Goal: Task Accomplishment & Management: Complete application form

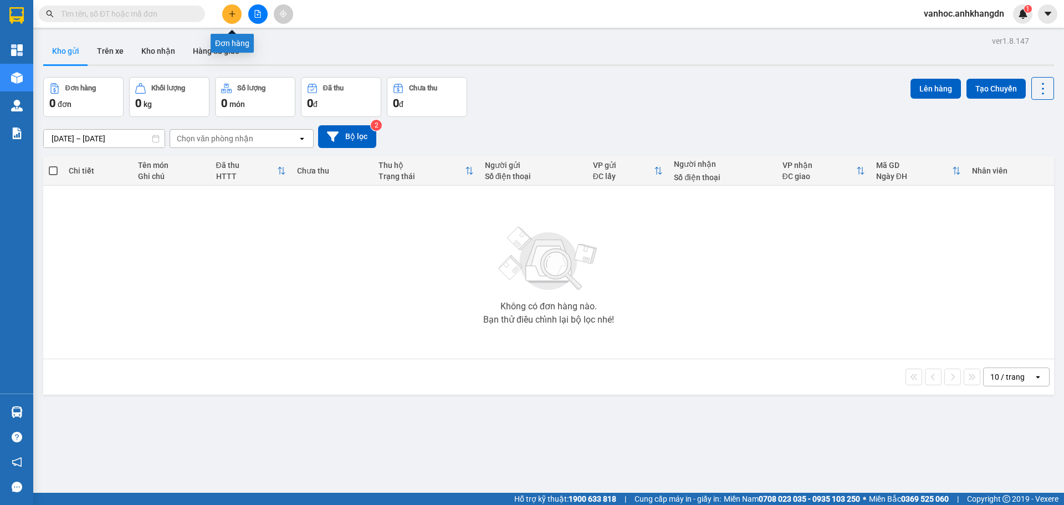
click at [231, 6] on button at bounding box center [231, 13] width 19 height 19
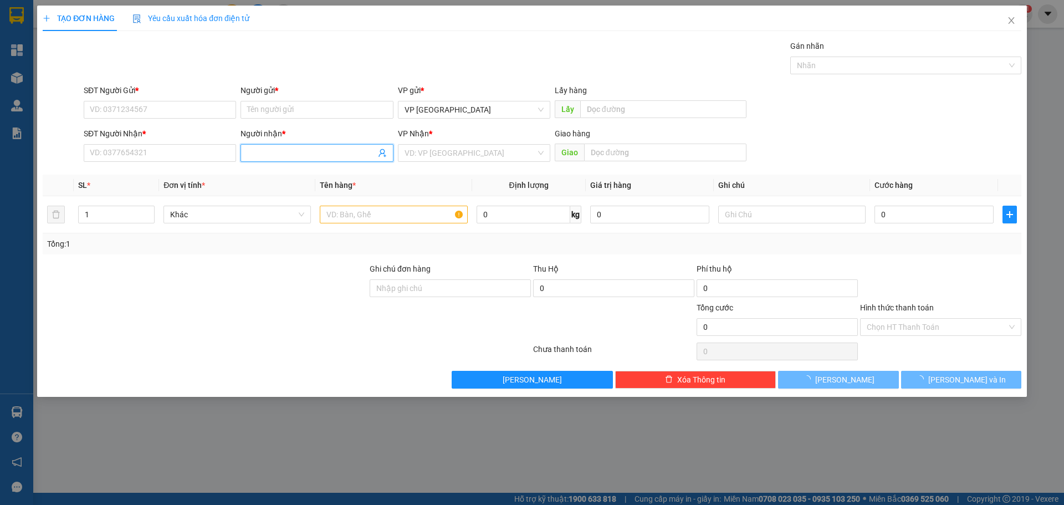
click at [330, 150] on input "Người nhận *" at bounding box center [311, 153] width 128 height 12
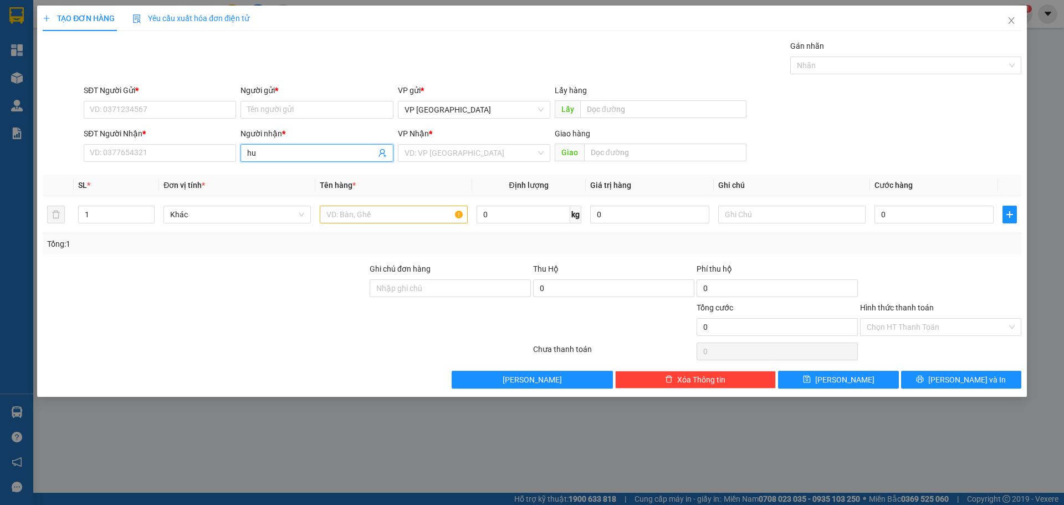
paste input "ấ"
type input "huấn"
click at [351, 184] on div "A HUẤN - 0939605557" at bounding box center [317, 193] width 152 height 18
type input "0939605557"
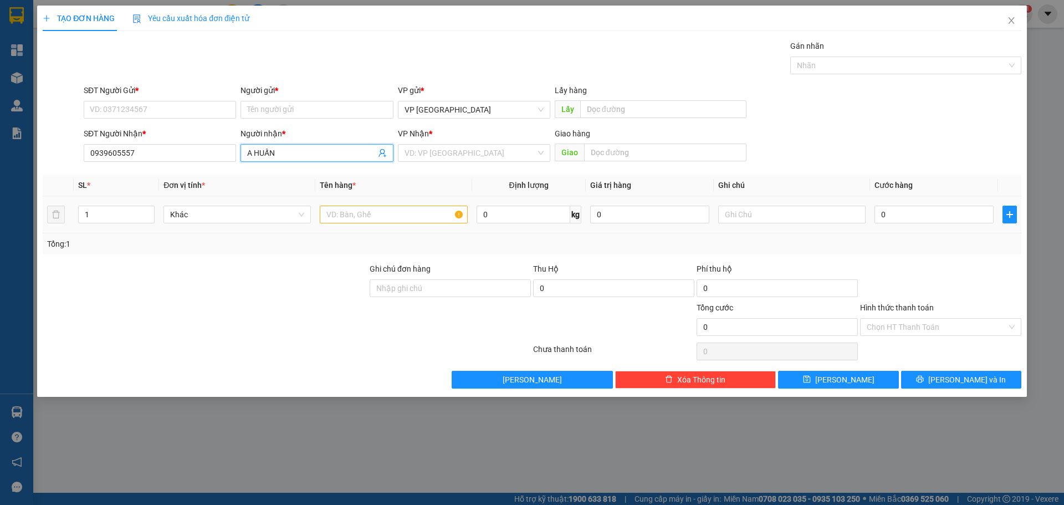
type input "A HUẤN"
click at [370, 223] on input "text" at bounding box center [393, 215] width 147 height 18
type input "xe ga"
click at [917, 223] on input "0" at bounding box center [934, 215] width 119 height 18
type input "3"
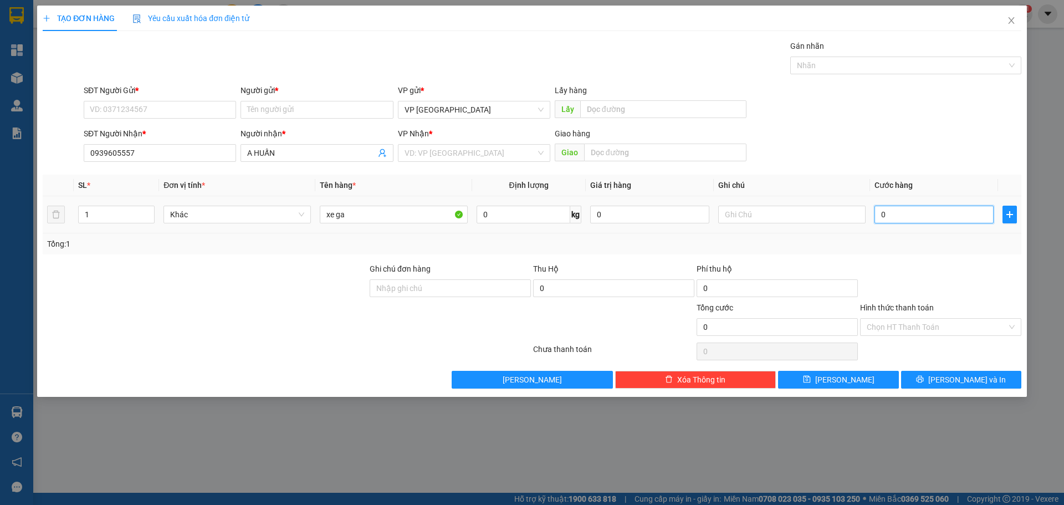
type input "3"
type input "30"
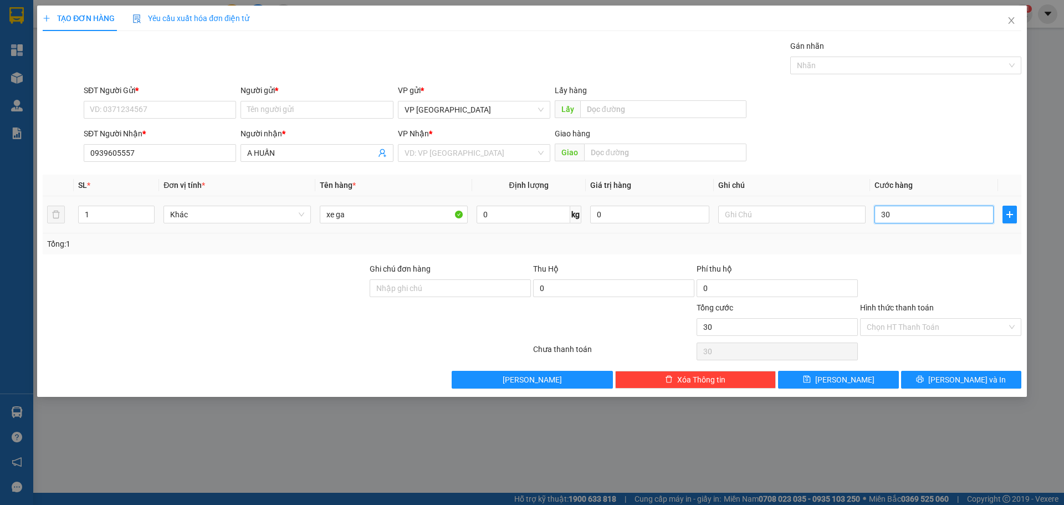
type input "300"
type input "3.000"
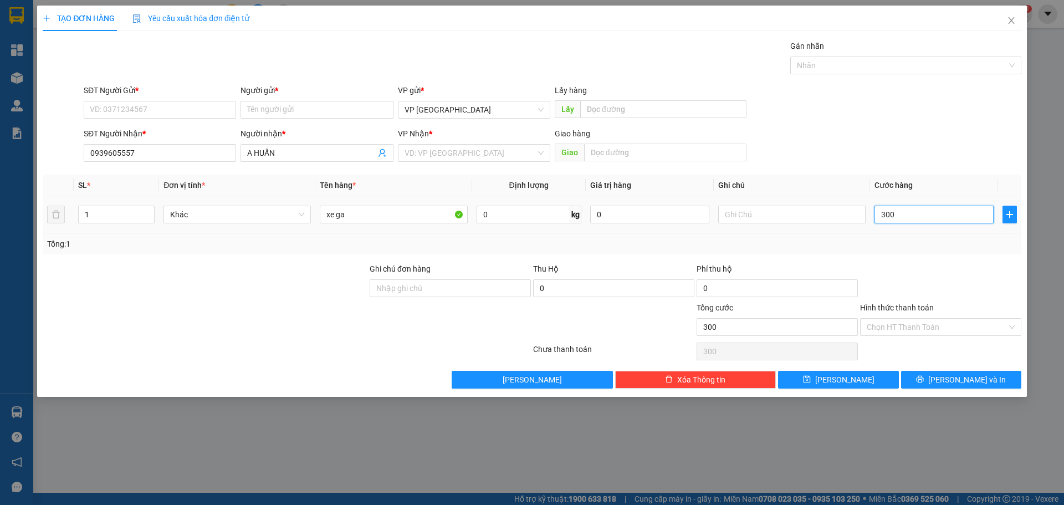
type input "3.000"
type input "30.000"
type input "300.000"
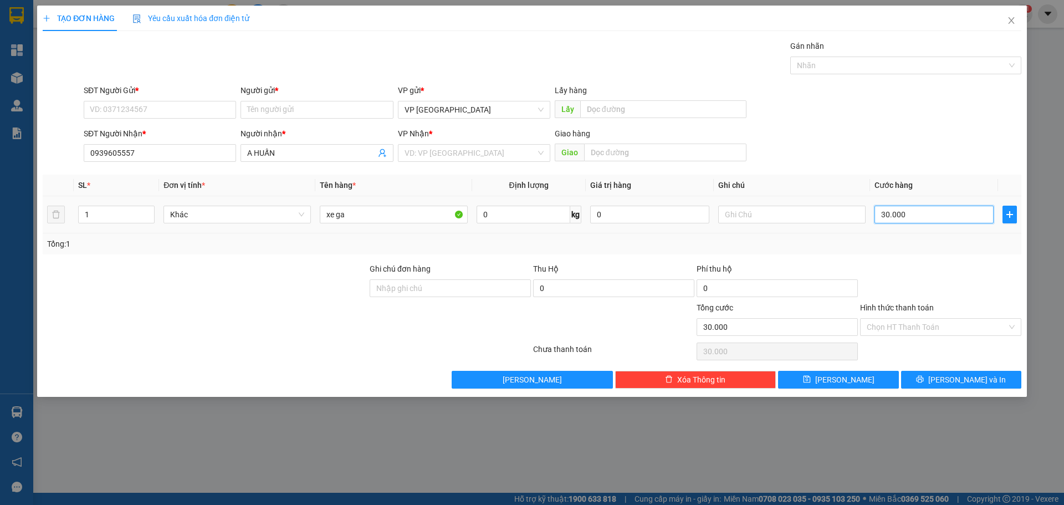
type input "300.000"
drag, startPoint x: 145, startPoint y: 151, endPoint x: 33, endPoint y: 147, distance: 111.5
click at [33, 146] on div "TẠO ĐƠN HÀNG Yêu cầu xuất hóa đơn điện tử Transit Pickup Surcharge Ids Transit …" at bounding box center [532, 252] width 1064 height 505
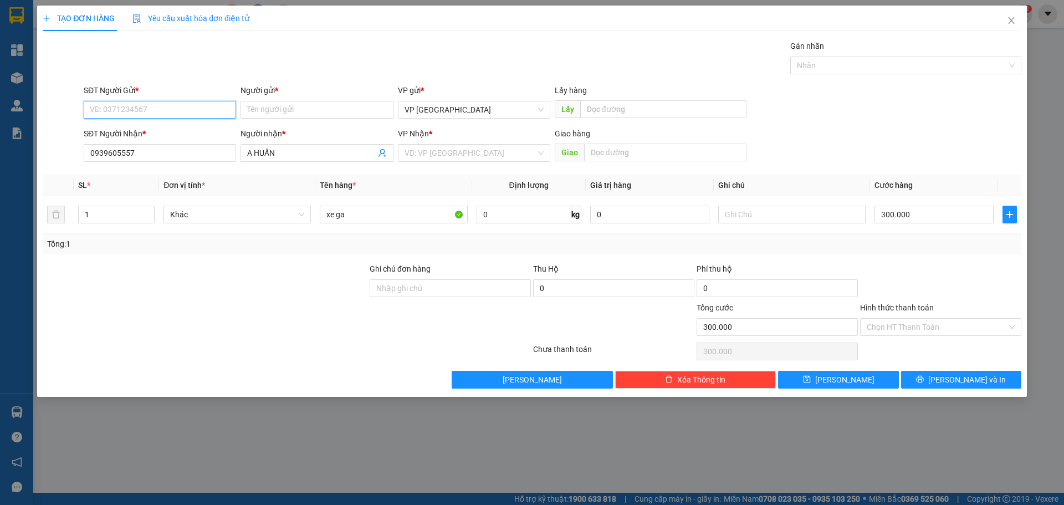
click at [122, 105] on input "SĐT Người Gửi *" at bounding box center [160, 110] width 152 height 18
paste input "0939605557"
type input "0939605557"
click at [152, 132] on div "0939605557 - A HUẤN" at bounding box center [159, 132] width 139 height 12
type input "A HUẤN"
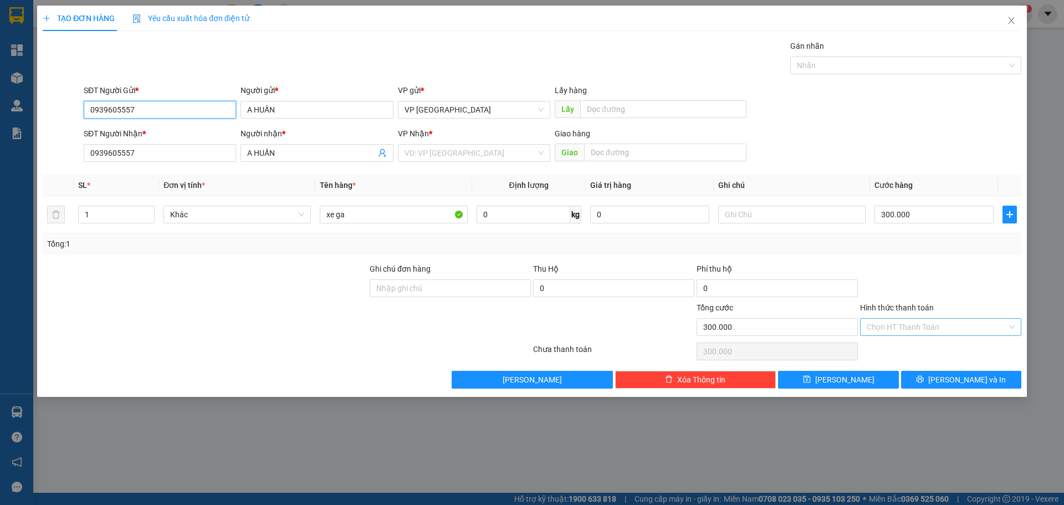
type input "0939605557"
click at [895, 321] on input "Hình thức thanh toán" at bounding box center [937, 327] width 140 height 17
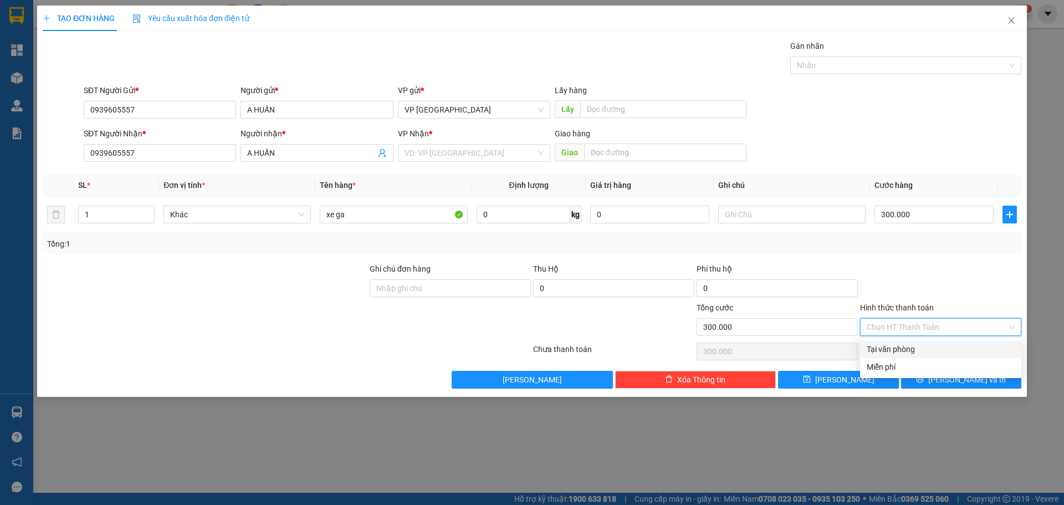
click at [900, 347] on div "Tại văn phòng" at bounding box center [941, 349] width 148 height 12
type input "0"
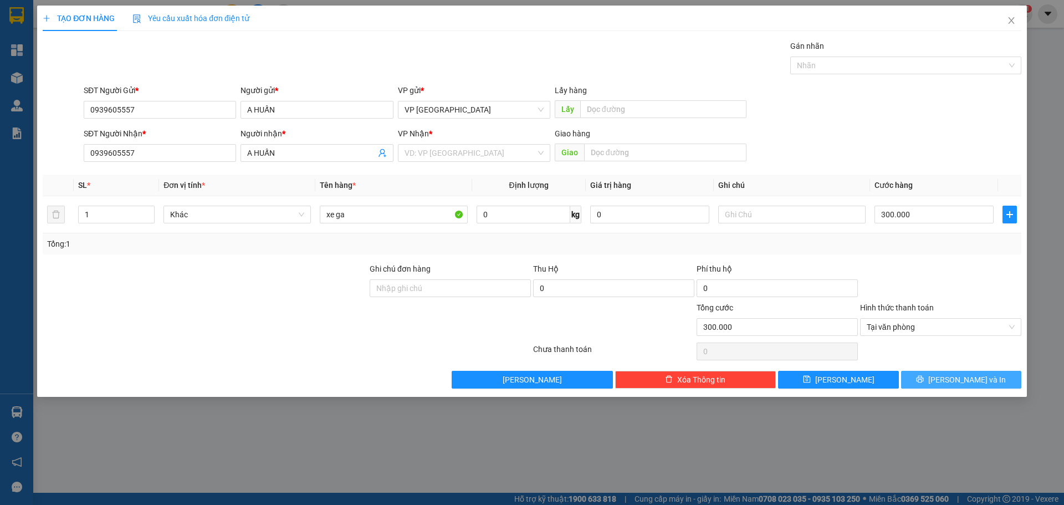
click at [937, 376] on button "[PERSON_NAME] và In" at bounding box center [961, 380] width 120 height 18
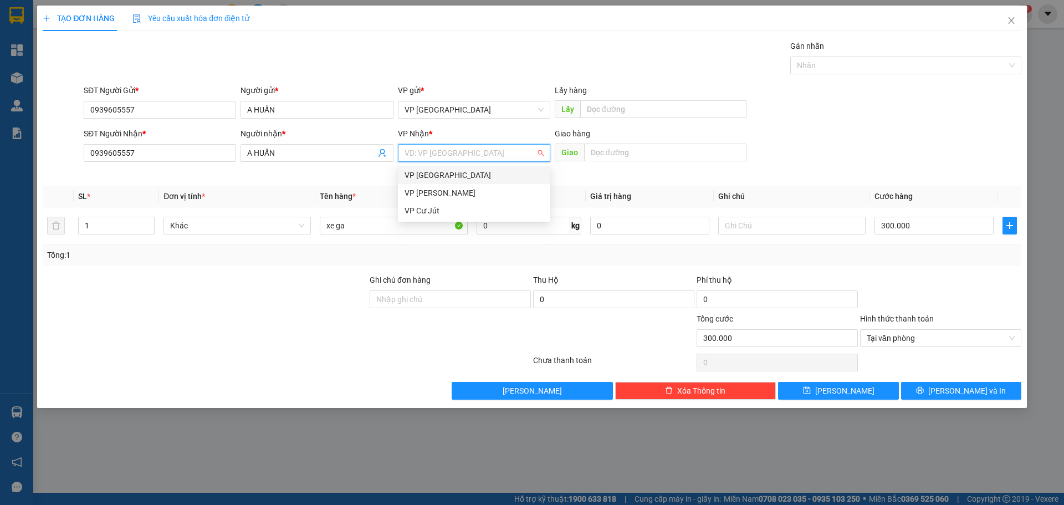
click at [510, 154] on input "search" at bounding box center [470, 153] width 131 height 17
click at [465, 206] on div "VP Cư Jút" at bounding box center [474, 211] width 139 height 12
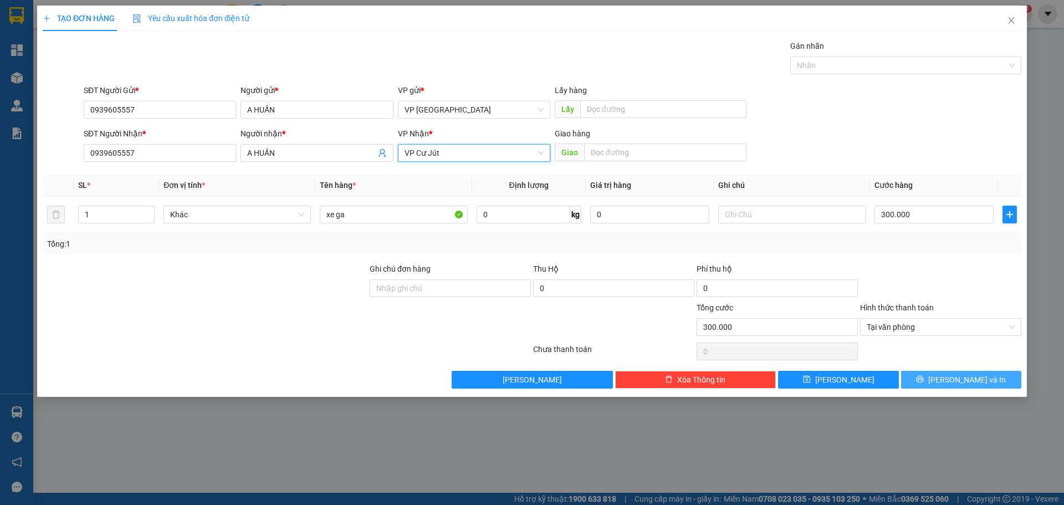
click at [932, 382] on button "[PERSON_NAME] và In" at bounding box center [961, 380] width 120 height 18
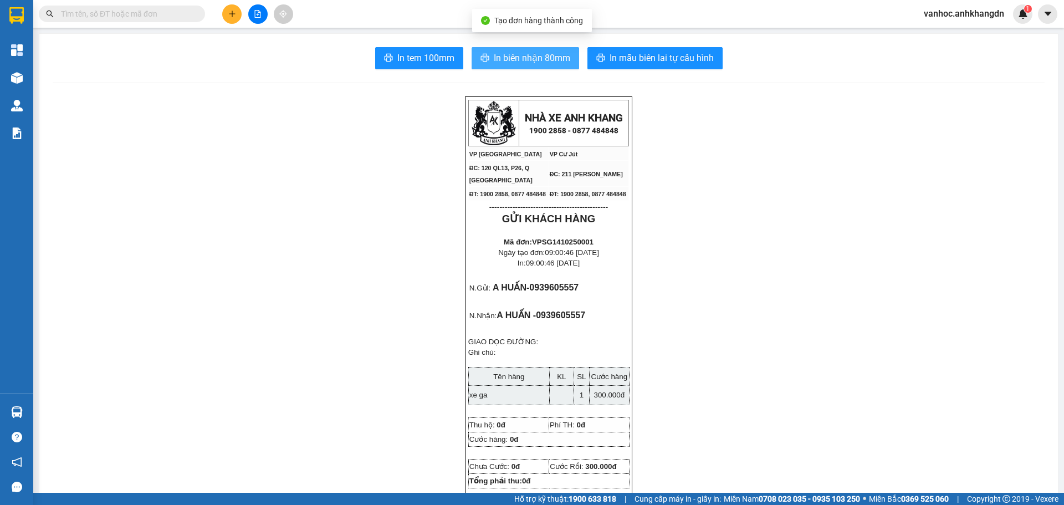
click at [538, 59] on span "In biên nhận 80mm" at bounding box center [532, 58] width 76 height 14
click at [231, 9] on button at bounding box center [231, 13] width 19 height 19
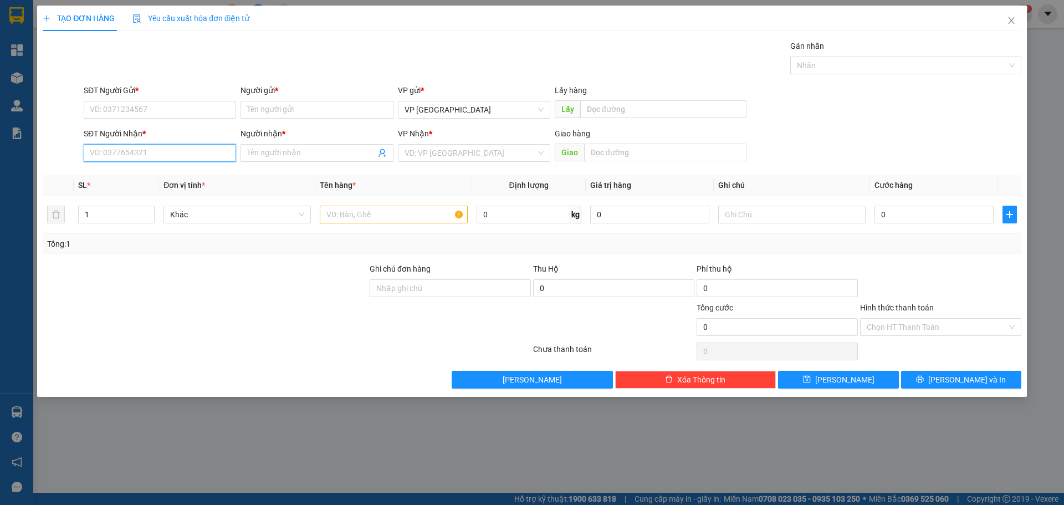
click at [199, 151] on input "SĐT Người Nhận *" at bounding box center [160, 153] width 152 height 18
click at [90, 153] on input "343" at bounding box center [160, 153] width 152 height 18
click at [144, 153] on input "0977219343" at bounding box center [160, 153] width 152 height 18
type input "0977219343"
click at [276, 153] on input "Người nhận *" at bounding box center [311, 153] width 128 height 12
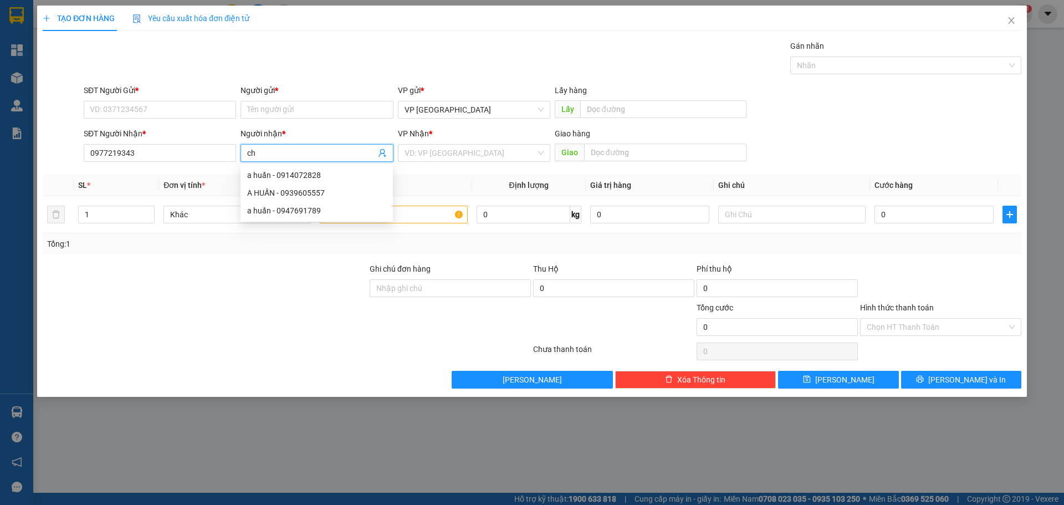
paste input "ú"
paste input "á"
type input "chú sáng"
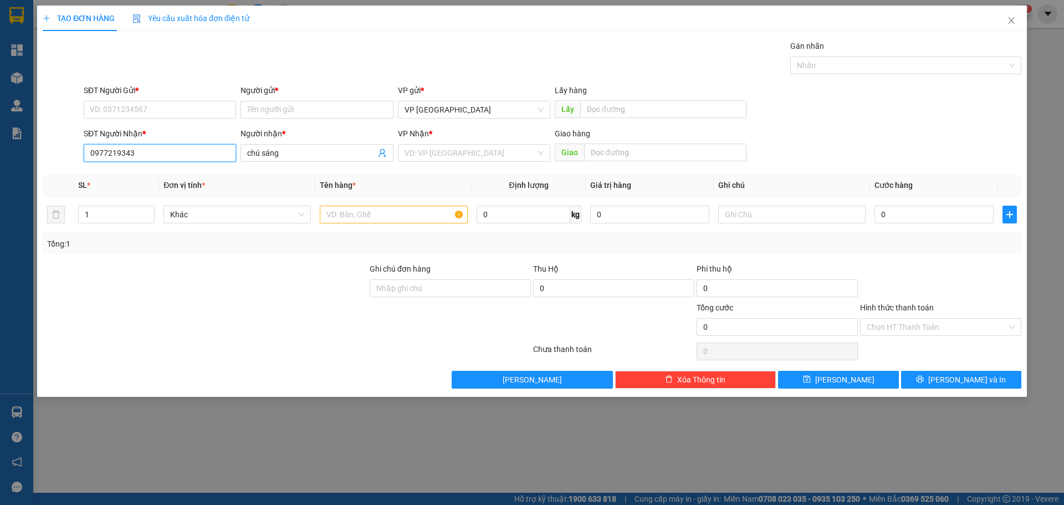
drag, startPoint x: 140, startPoint y: 156, endPoint x: 54, endPoint y: 154, distance: 86.5
click at [55, 154] on div "SĐT Người Nhận * 0977219343 0977219343 Người nhận * chú sáng VP Nhận * VD: VP S…" at bounding box center [532, 146] width 981 height 39
click at [111, 107] on input "SĐT Người Gửi *" at bounding box center [160, 110] width 152 height 18
paste input "0977219343"
type input "0977219343"
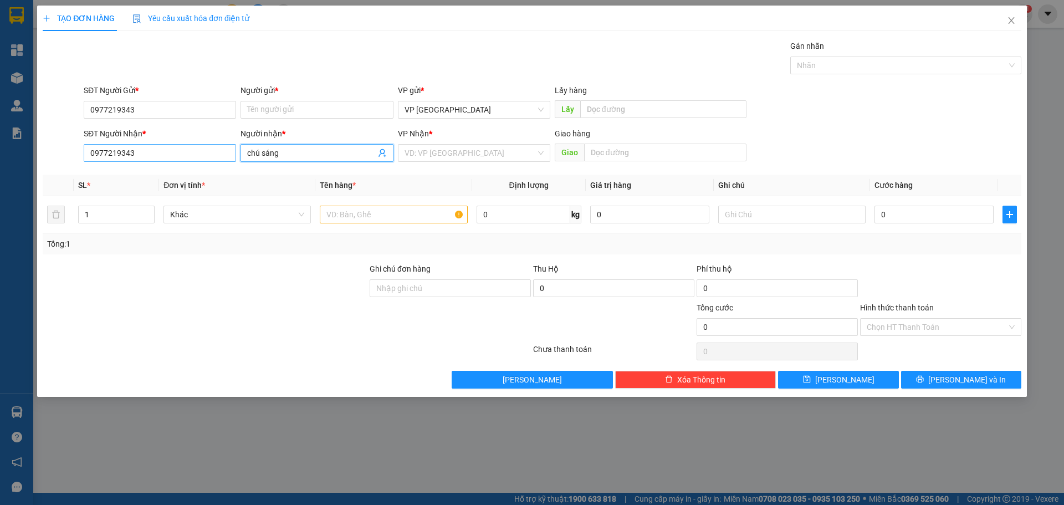
drag, startPoint x: 280, startPoint y: 154, endPoint x: 217, endPoint y: 150, distance: 63.9
click at [217, 150] on div "SĐT Người Nhận * 0977219343 Người nhận * chú sáng chú sáng VP Nhận * VD: VP Sài…" at bounding box center [552, 146] width 942 height 39
click at [273, 108] on input "Người gửi *" at bounding box center [317, 110] width 152 height 18
paste input "chú sáng"
type input "chú sáng"
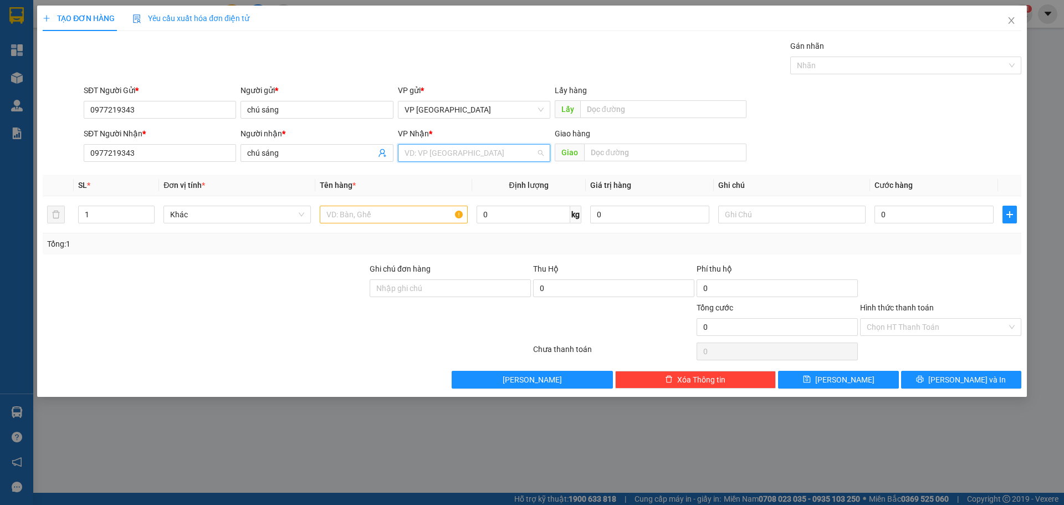
click at [483, 154] on input "search" at bounding box center [470, 153] width 131 height 17
click at [438, 209] on div "VP Cư Jút" at bounding box center [474, 211] width 139 height 12
click at [348, 220] on input "text" at bounding box center [393, 215] width 147 height 18
paste input "ù"
paste input "ấ"
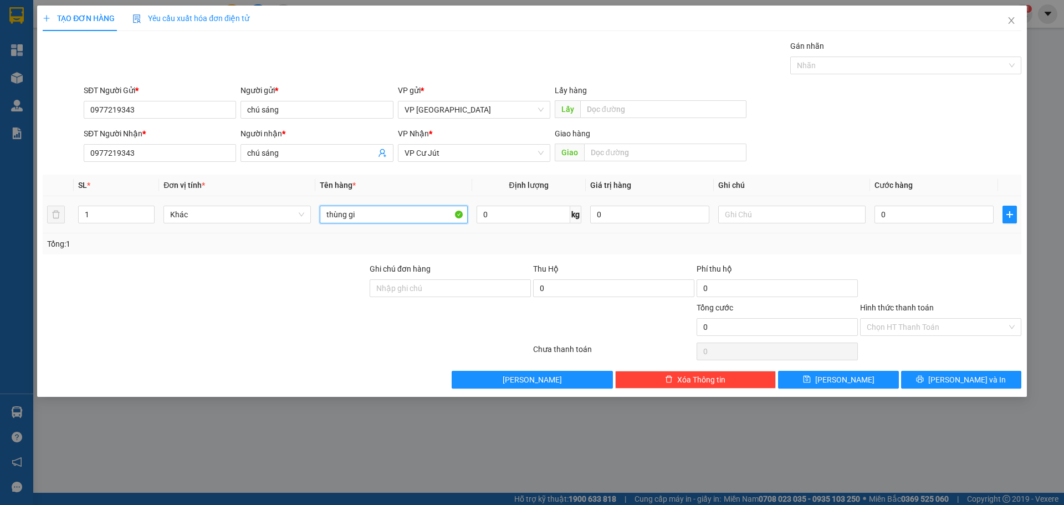
paste input "ấ"
type input "thùng giấy"
click at [900, 220] on input "0" at bounding box center [934, 215] width 119 height 18
type input "5"
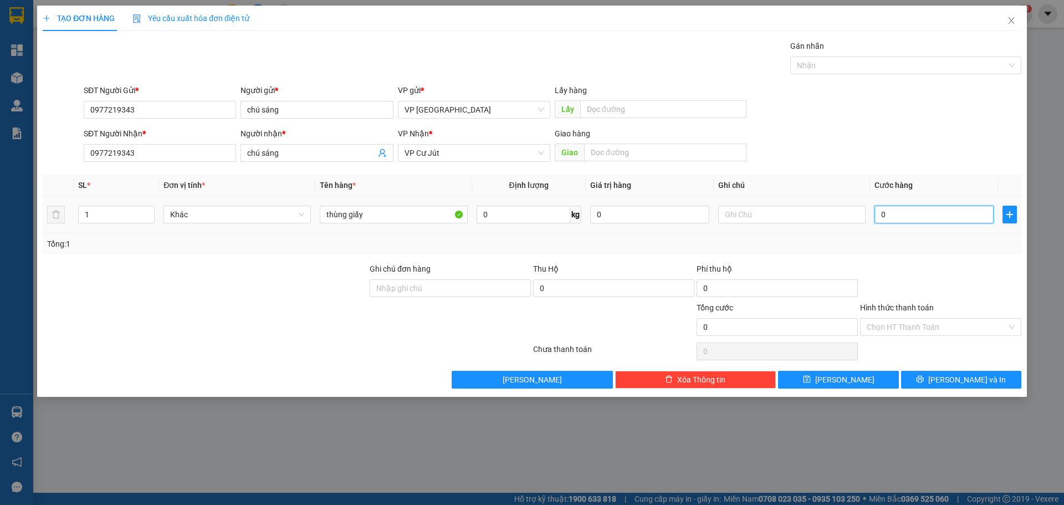
type input "5"
type input "50"
type input "500"
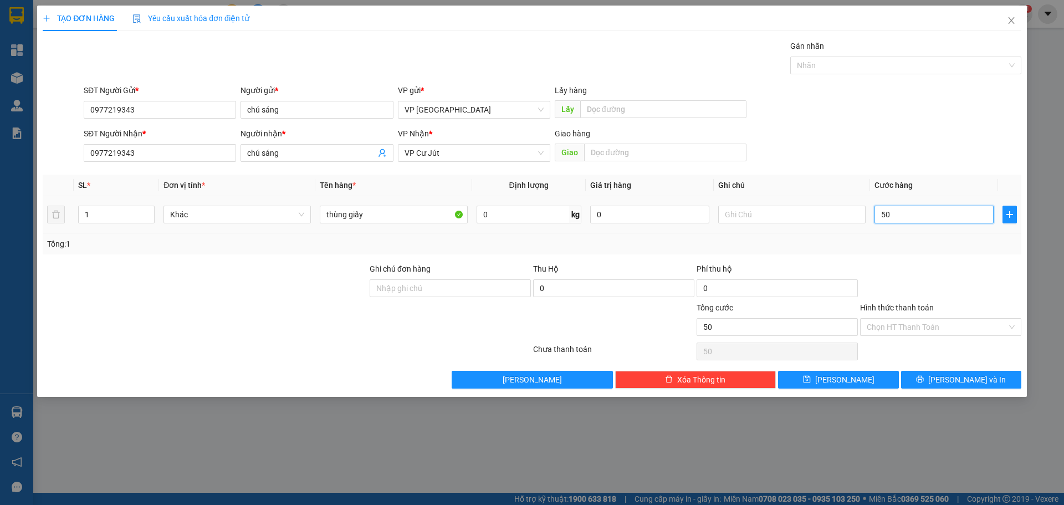
type input "500"
type input "5.000"
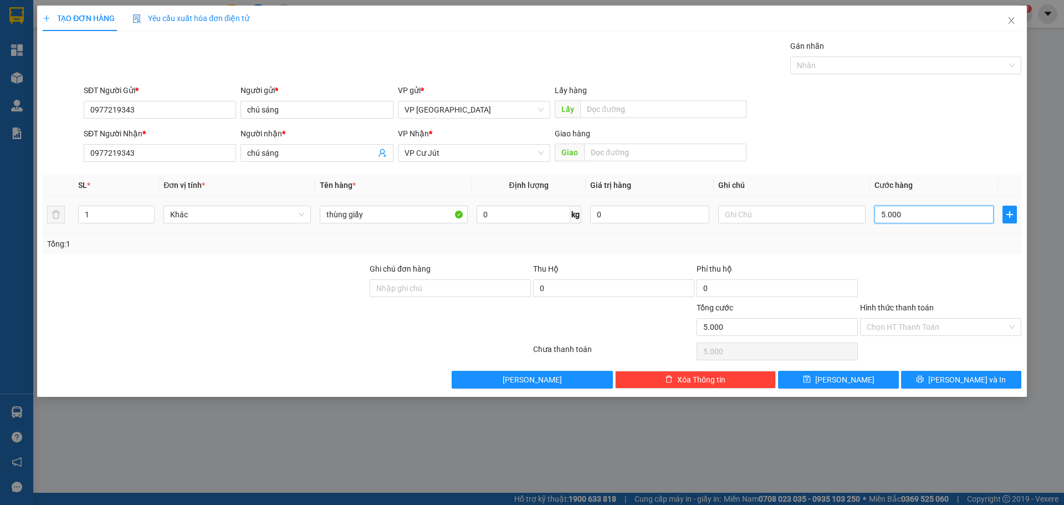
type input "50.000"
click at [938, 377] on button "[PERSON_NAME] và In" at bounding box center [961, 380] width 120 height 18
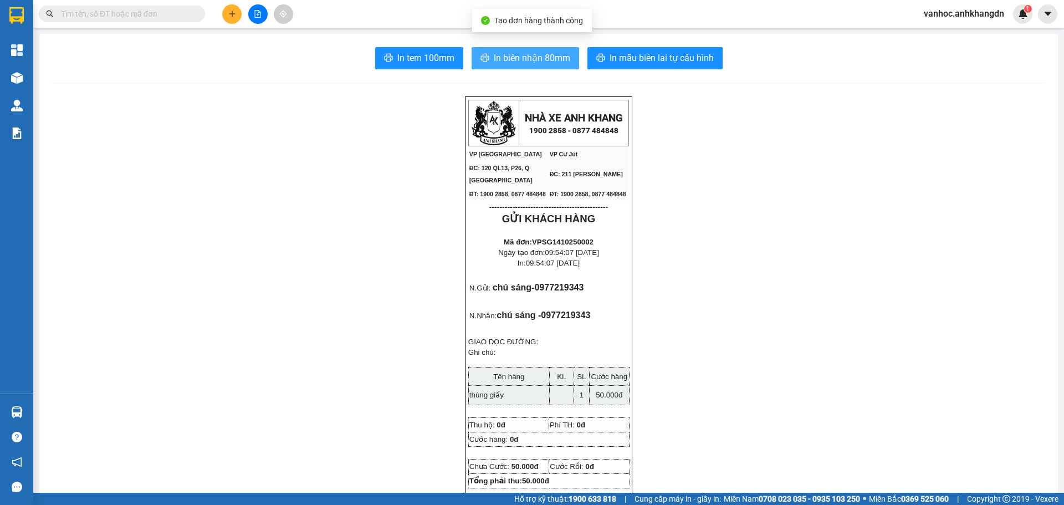
click at [502, 57] on span "In biên nhận 80mm" at bounding box center [532, 58] width 76 height 14
click at [261, 9] on button at bounding box center [257, 13] width 19 height 19
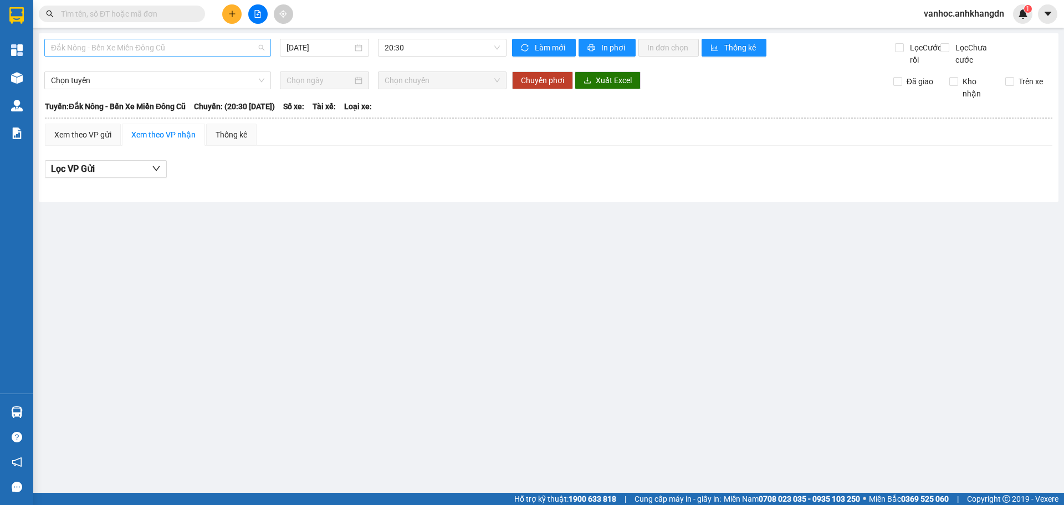
click at [205, 45] on span "Đắk Nông - Bến Xe Miền Đông Cũ" at bounding box center [157, 47] width 213 height 17
click at [317, 40] on div "[DATE]" at bounding box center [324, 48] width 89 height 18
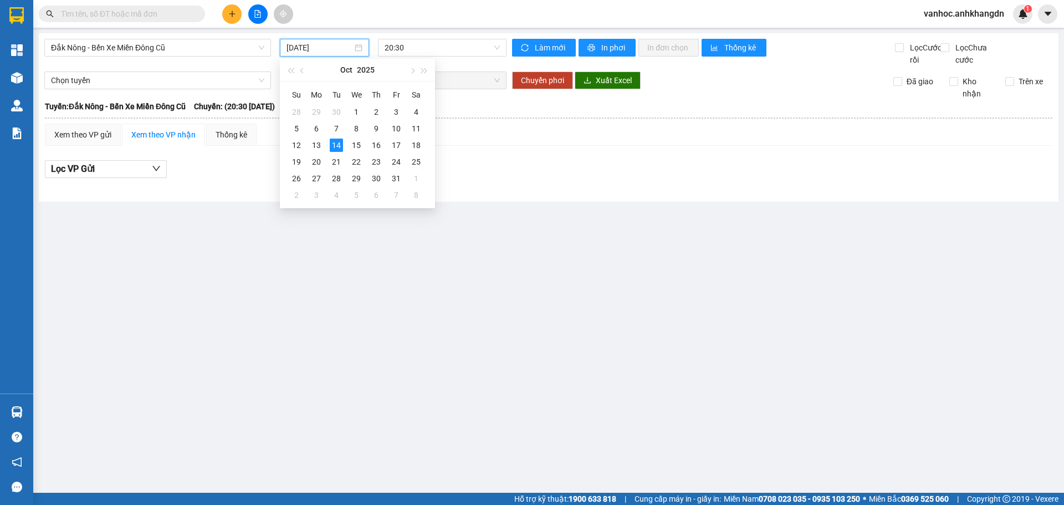
click at [341, 49] on input "[DATE]" at bounding box center [320, 48] width 66 height 12
click at [360, 54] on div "[DATE]" at bounding box center [324, 48] width 89 height 18
click at [358, 49] on div "[DATE]" at bounding box center [325, 48] width 76 height 12
click at [317, 139] on div "13" at bounding box center [316, 145] width 13 height 13
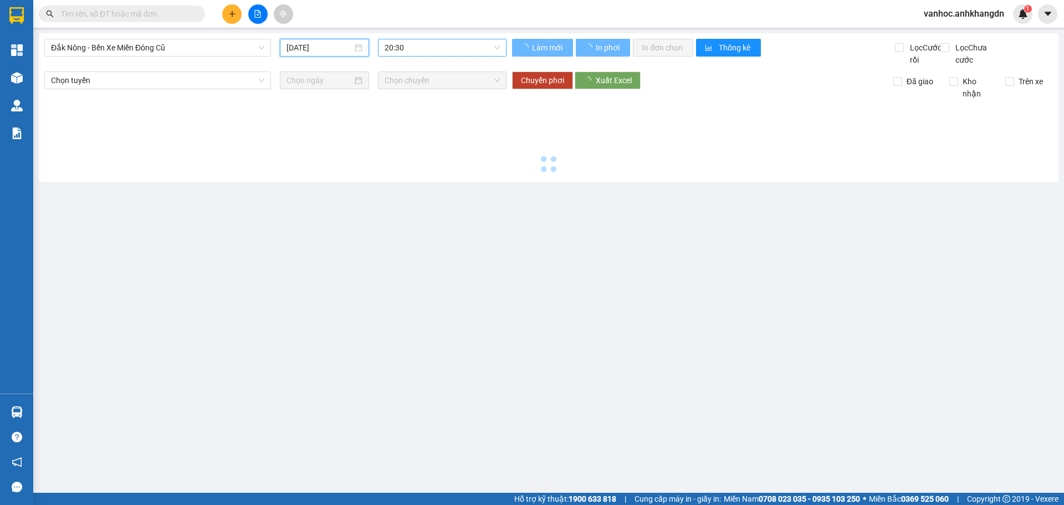
type input "[DATE]"
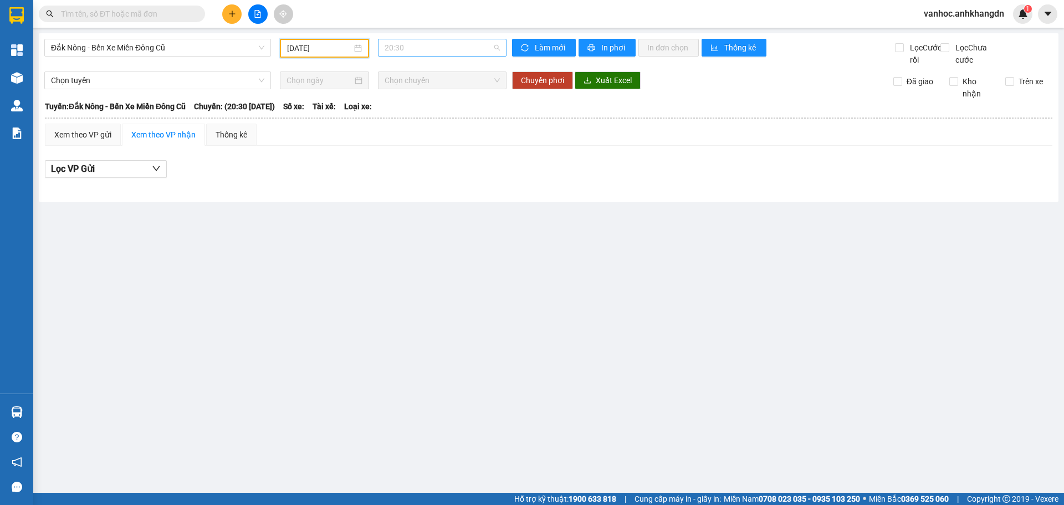
click at [478, 45] on span "20:30" at bounding box center [442, 47] width 115 height 17
click at [415, 104] on div "21:30 - 74F-005.74" at bounding box center [428, 105] width 86 height 12
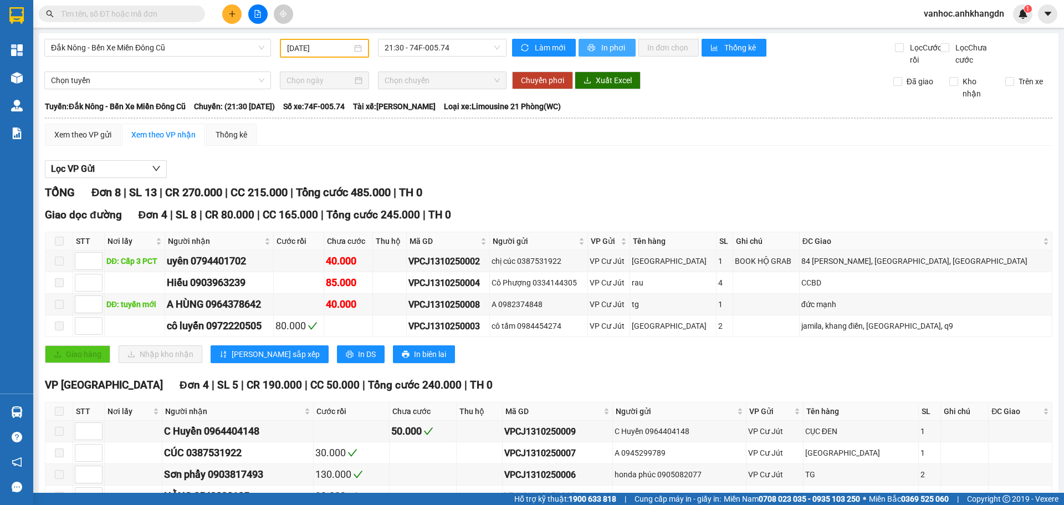
drag, startPoint x: 602, startPoint y: 43, endPoint x: 346, endPoint y: 30, distance: 256.4
click at [444, 12] on section "Kết quả tìm kiếm ( 0 ) Bộ lọc No Data vanhoc.anhkhangdn 1 Tổng Quan Kho hàng mớ…" at bounding box center [532, 252] width 1064 height 505
click at [195, 52] on span "Đắk Nông - Bến Xe Miền Đông Cũ" at bounding box center [157, 47] width 213 height 17
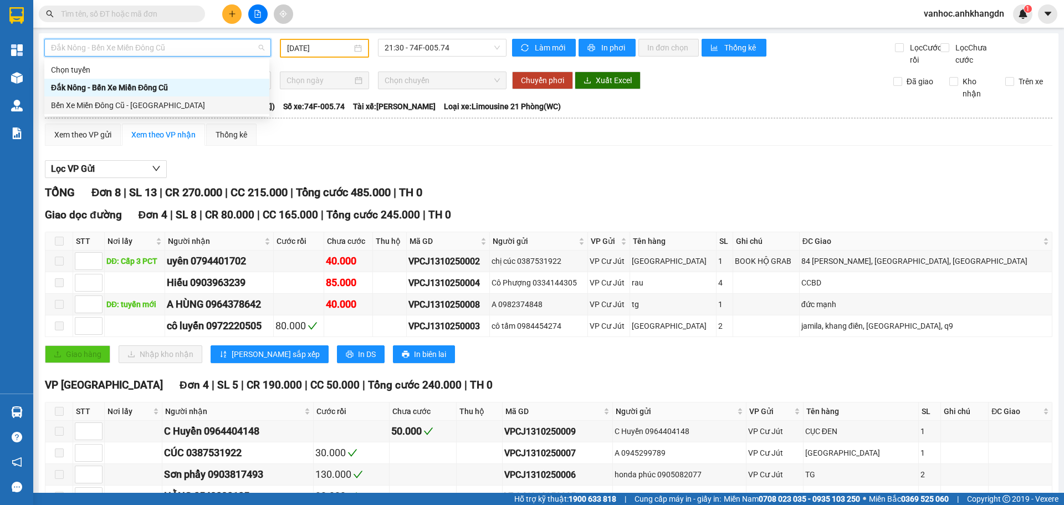
click at [156, 103] on div "Bến Xe Miền Đông Cũ - [GEOGRAPHIC_DATA]" at bounding box center [157, 105] width 212 height 12
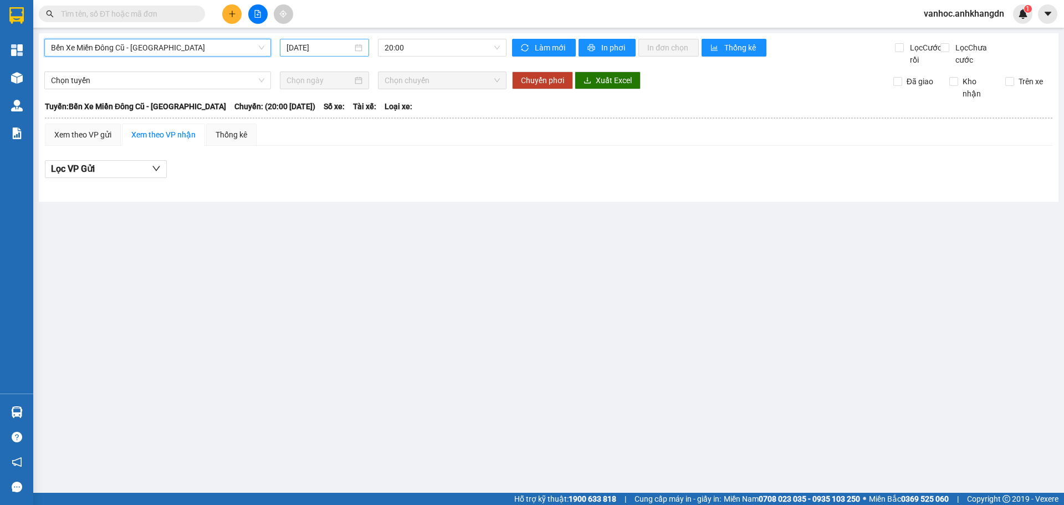
click at [324, 45] on input "[DATE]" at bounding box center [320, 48] width 66 height 12
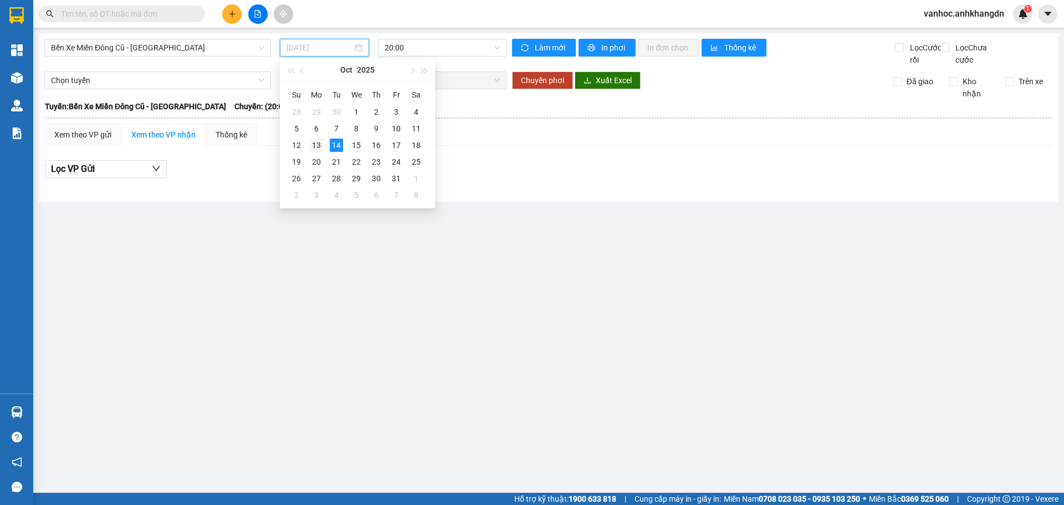
click at [319, 141] on div "13" at bounding box center [316, 145] width 13 height 13
type input "[DATE]"
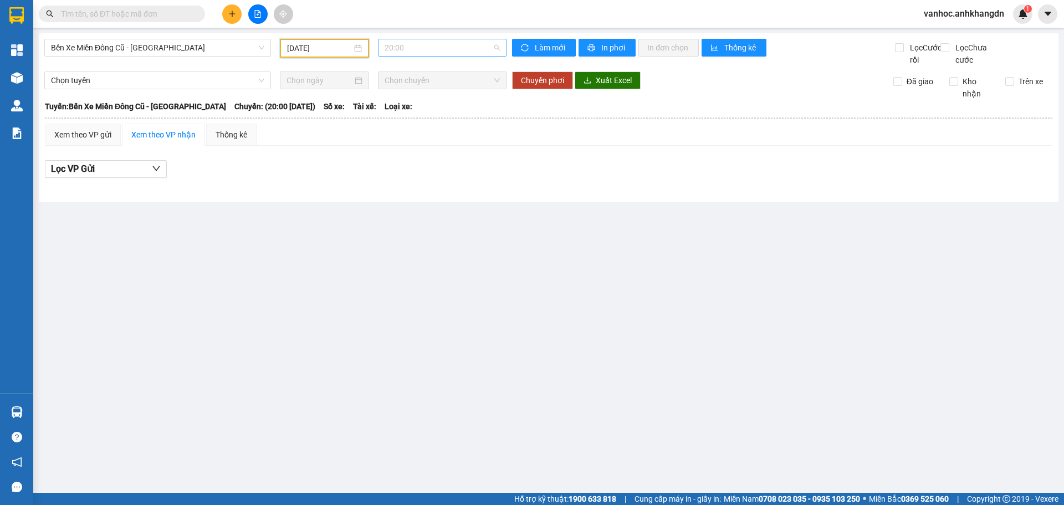
click at [448, 48] on span "20:00" at bounding box center [442, 47] width 115 height 17
click at [439, 106] on div "21:30 - 74F-005.97" at bounding box center [428, 105] width 86 height 12
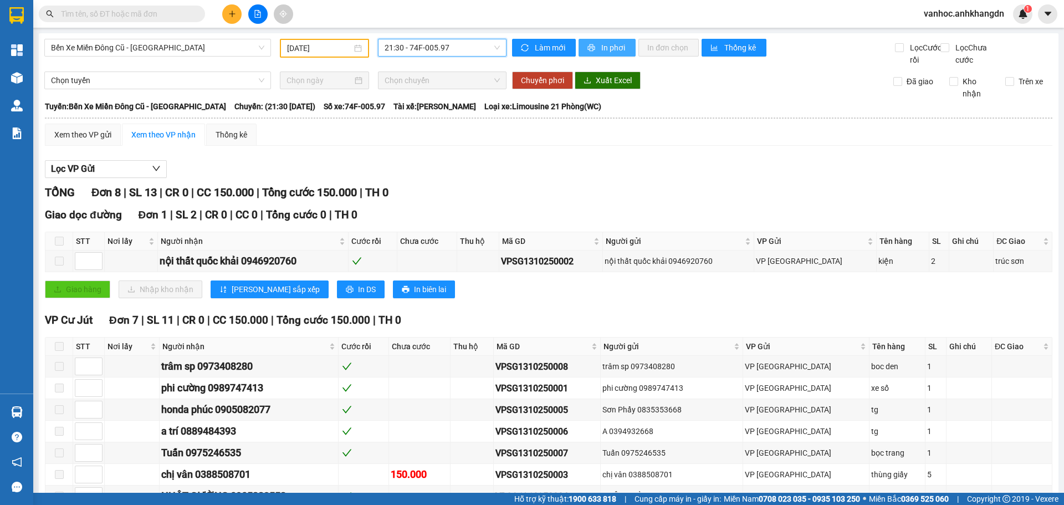
click at [593, 48] on button "In phơi" at bounding box center [607, 48] width 57 height 18
